Goal: Transaction & Acquisition: Subscribe to service/newsletter

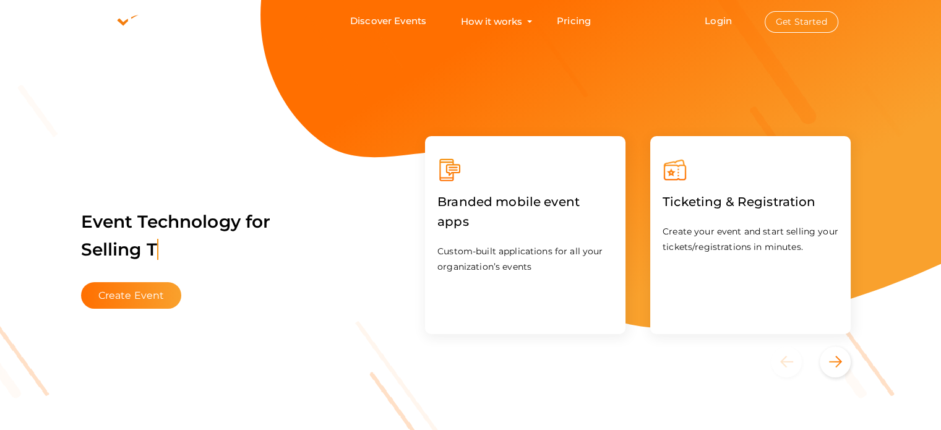
click at [809, 26] on button "Get Started" at bounding box center [802, 22] width 74 height 22
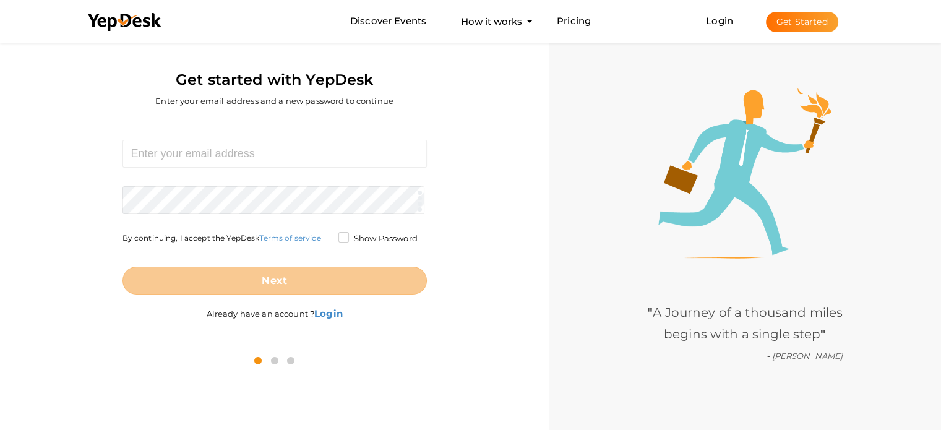
scroll to position [40, 0]
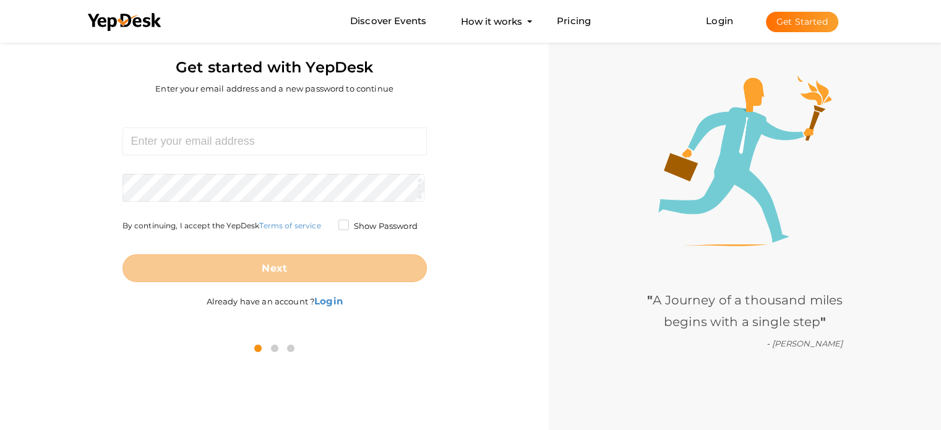
click at [271, 346] on icon at bounding box center [275, 348] width 14 height 15
click at [287, 345] on icon at bounding box center [291, 348] width 14 height 15
click at [277, 348] on icon at bounding box center [275, 348] width 14 height 15
click at [290, 347] on icon at bounding box center [291, 348] width 14 height 15
click at [335, 301] on b "Login" at bounding box center [328, 301] width 28 height 12
